Goal: Transaction & Acquisition: Purchase product/service

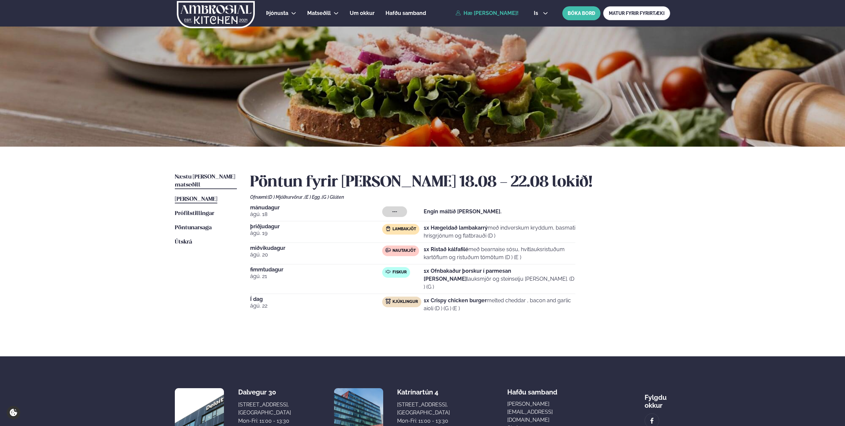
click at [213, 174] on link "Næstu [PERSON_NAME] matseðill Næsta vika" at bounding box center [206, 181] width 62 height 16
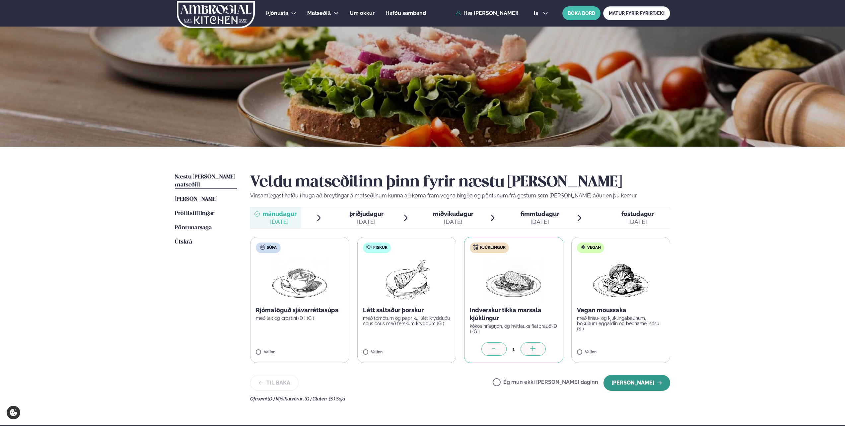
click at [652, 377] on button "[PERSON_NAME]" at bounding box center [636, 383] width 67 height 16
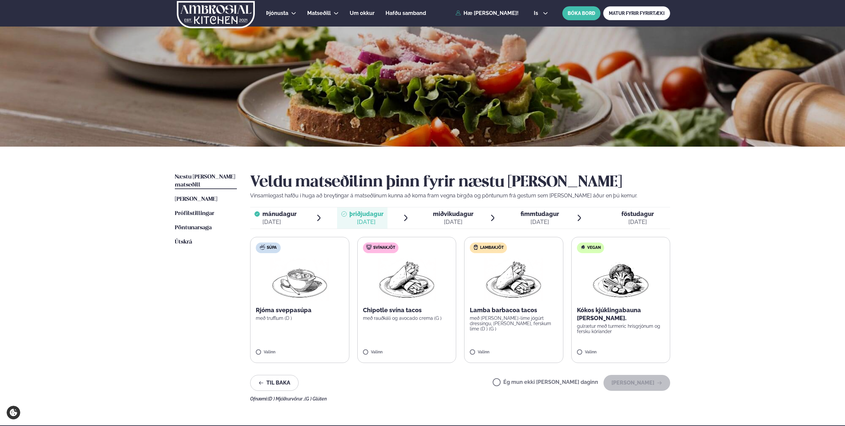
click at [478, 347] on label "Lambakjöt Lamba barbacoa tacos með [PERSON_NAME]-lime jógúrt dressingu, [PERSON…" at bounding box center [513, 300] width 99 height 126
click at [614, 382] on button "[PERSON_NAME]" at bounding box center [636, 383] width 67 height 16
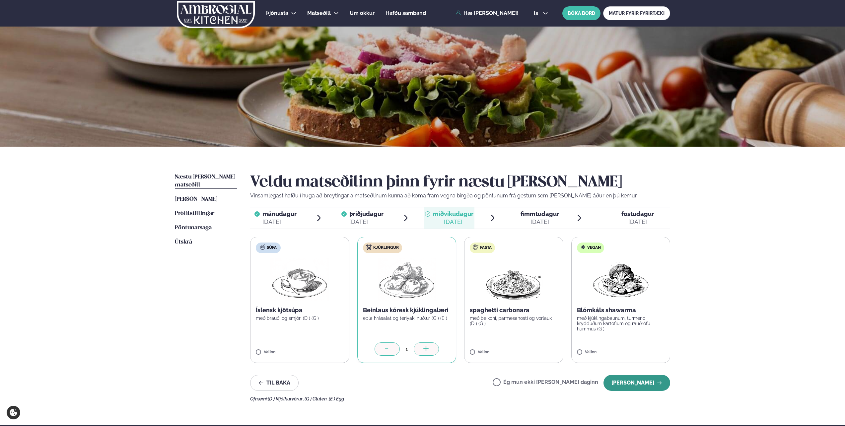
click at [629, 380] on button "[PERSON_NAME]" at bounding box center [636, 383] width 67 height 16
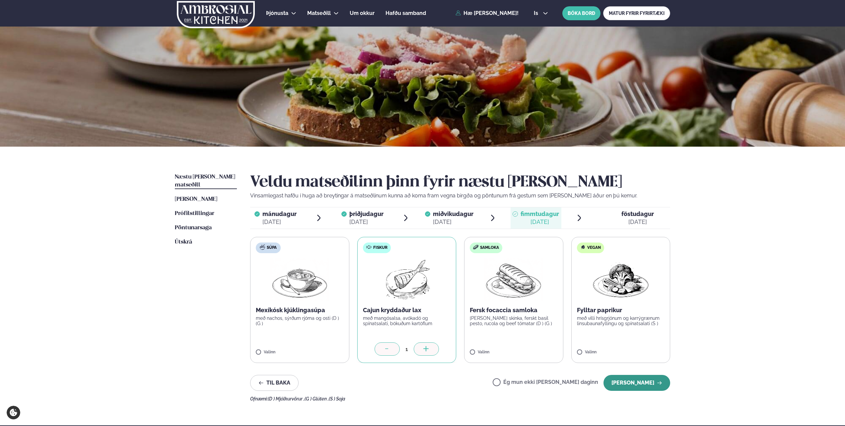
click at [663, 384] on button "[PERSON_NAME]" at bounding box center [636, 383] width 67 height 16
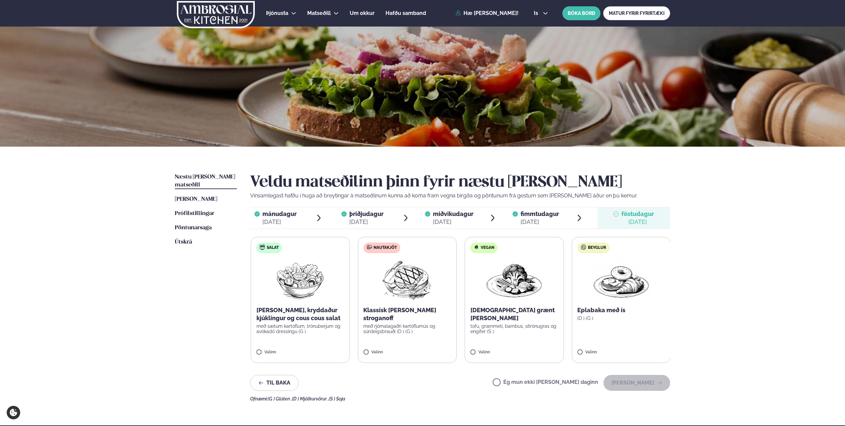
click at [363, 351] on label "Nautakjöt Klassísk [PERSON_NAME] stroganoff með rjómalagaðri kartöflumús og súr…" at bounding box center [406, 300] width 99 height 126
click at [647, 381] on button "[PERSON_NAME]" at bounding box center [636, 383] width 67 height 16
